Goal: Transaction & Acquisition: Purchase product/service

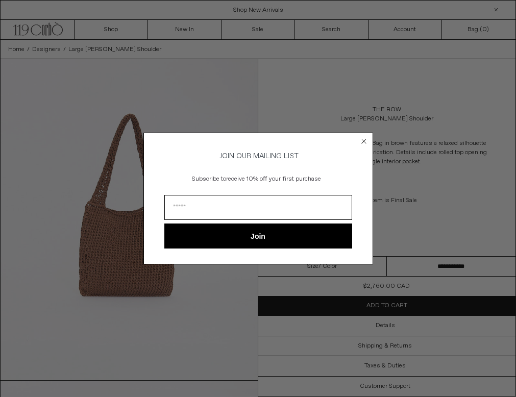
click at [358, 140] on form "JOIN OUR MAILING LIST Subscribe to receive 10% off your first purchase Join ***…" at bounding box center [258, 199] width 230 height 132
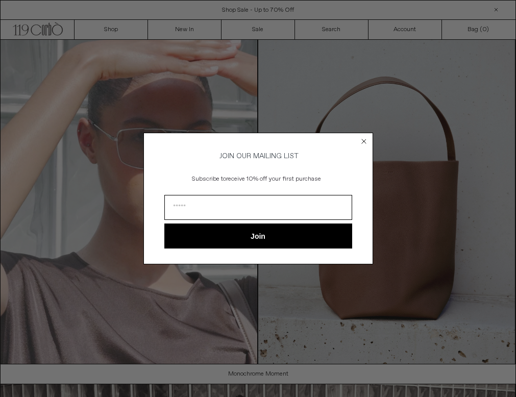
click at [365, 141] on circle "Close dialog" at bounding box center [364, 141] width 10 height 10
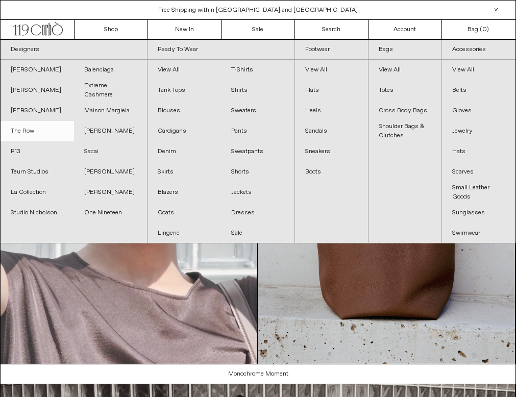
click at [26, 136] on link "The Row" at bounding box center [38, 131] width 74 height 20
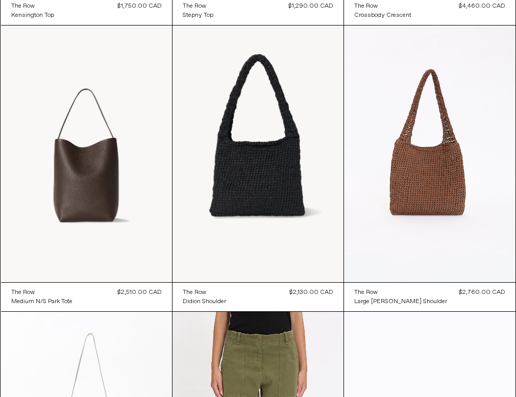
scroll to position [894, 0]
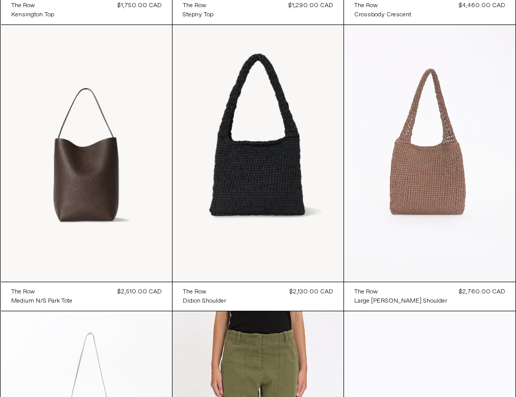
click at [440, 178] on at bounding box center [429, 153] width 171 height 257
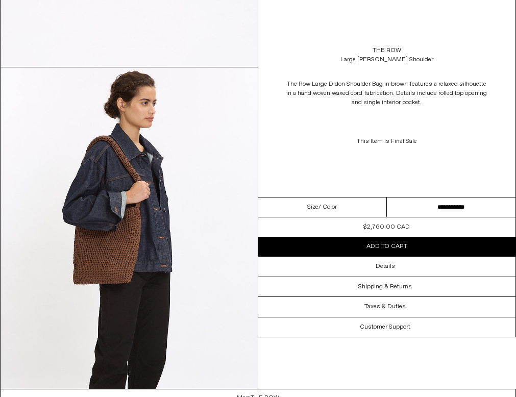
scroll to position [968, 0]
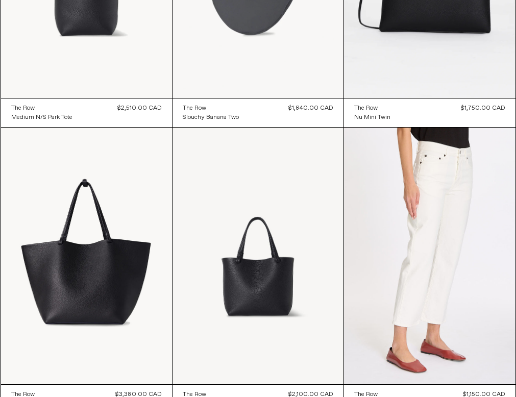
scroll to position [5666, 0]
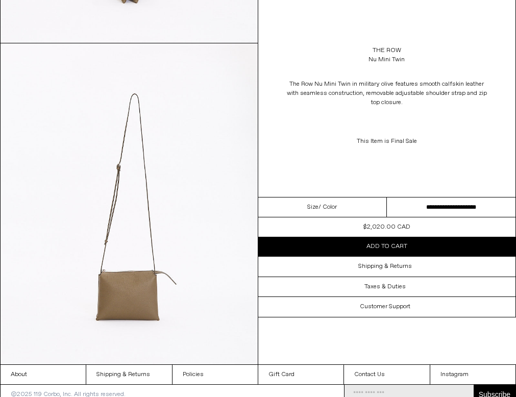
scroll to position [1312, 0]
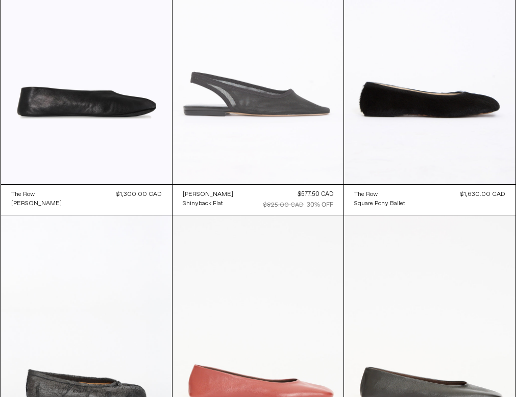
scroll to position [133, 0]
